Goal: Register for event/course

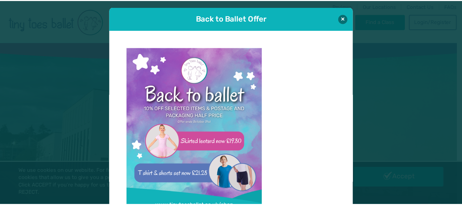
scroll to position [7, 0]
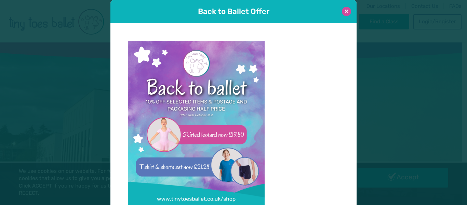
click at [346, 12] on button at bounding box center [346, 11] width 9 height 9
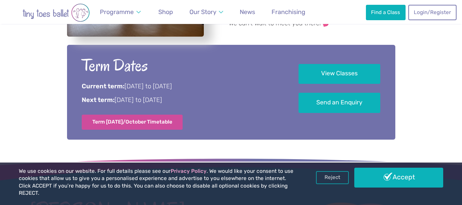
scroll to position [342, 0]
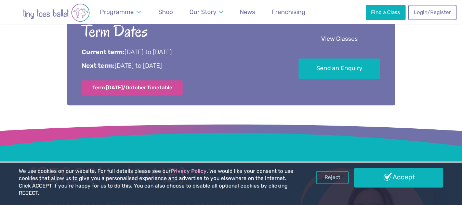
click at [335, 44] on link "View Classes" at bounding box center [340, 39] width 82 height 20
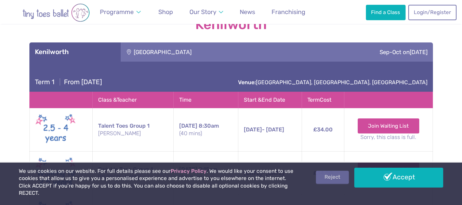
click at [323, 182] on link "Reject" at bounding box center [332, 177] width 33 height 13
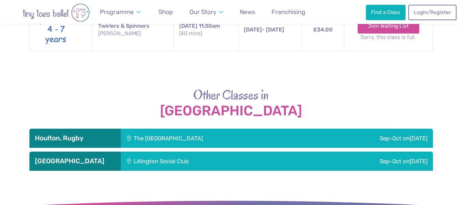
scroll to position [1236, 0]
